Goal: Transaction & Acquisition: Purchase product/service

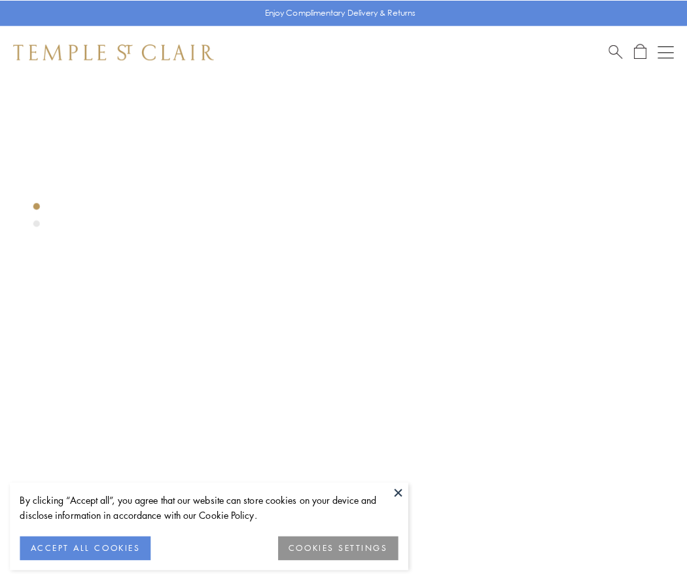
scroll to position [342, 0]
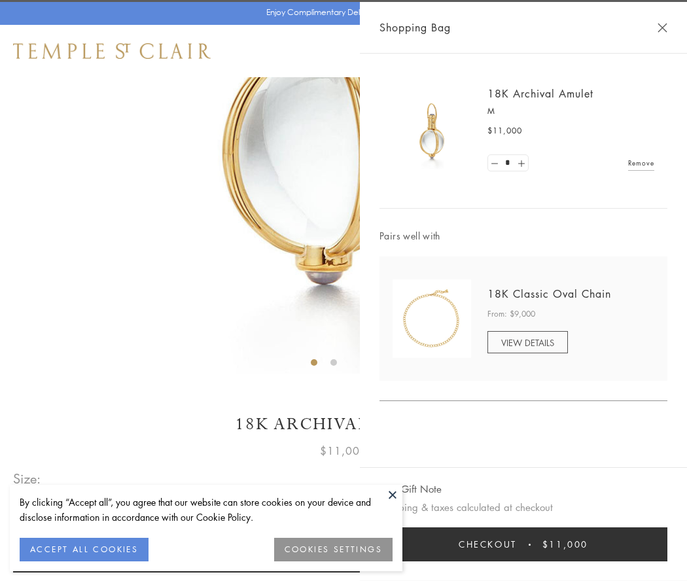
click at [524, 544] on button "Checkout $11,000" at bounding box center [524, 544] width 288 height 34
